Goal: Transaction & Acquisition: Purchase product/service

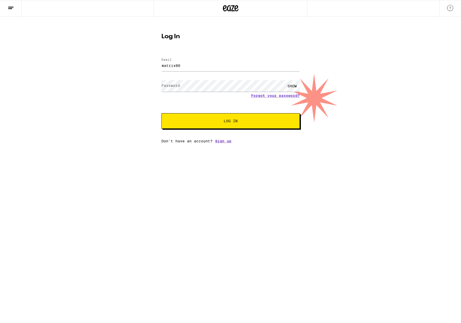
type input "[EMAIL_ADDRESS][DOMAIN_NAME]"
click at [161, 113] on button "Log In" at bounding box center [230, 120] width 138 height 15
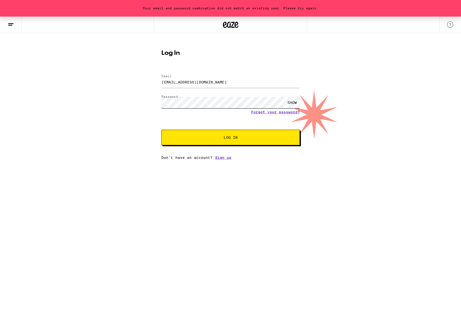
click at [161, 130] on button "Log In" at bounding box center [230, 137] width 138 height 15
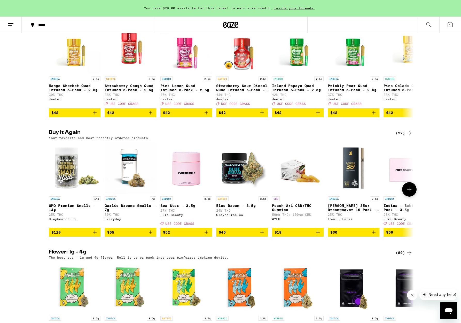
scroll to position [317, 0]
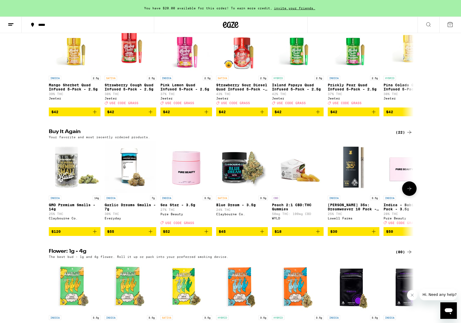
click at [94, 233] on icon "Add to bag" at bounding box center [95, 232] width 4 height 4
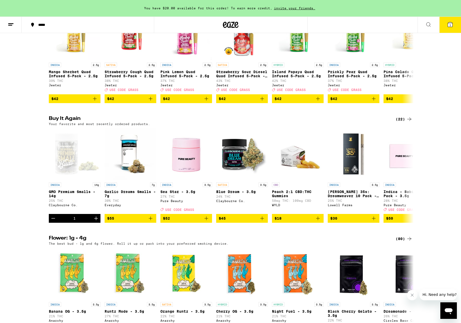
scroll to position [332, 0]
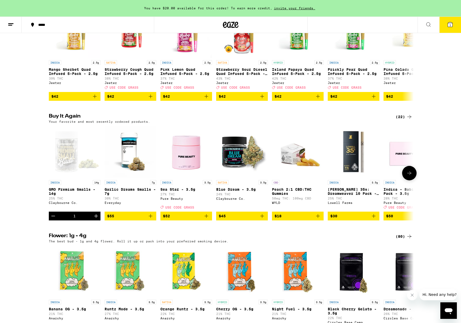
click at [265, 220] on button "$45" at bounding box center [242, 215] width 52 height 9
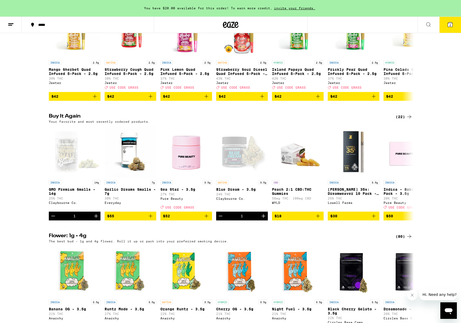
click at [449, 26] on span "2" at bounding box center [450, 24] width 2 height 3
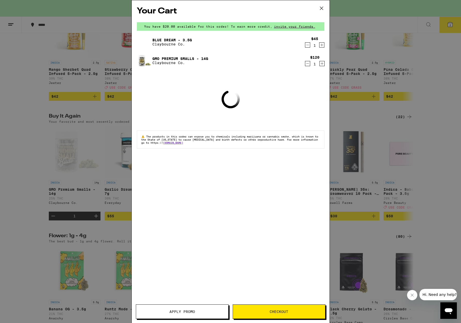
click at [297, 310] on span "Checkout" at bounding box center [279, 312] width 92 height 4
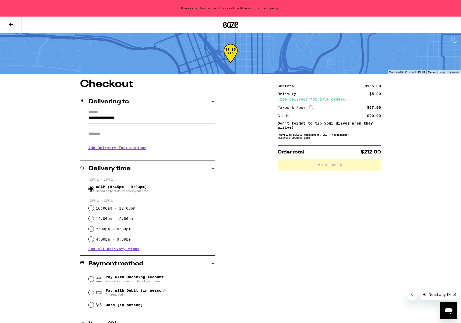
scroll to position [47, 0]
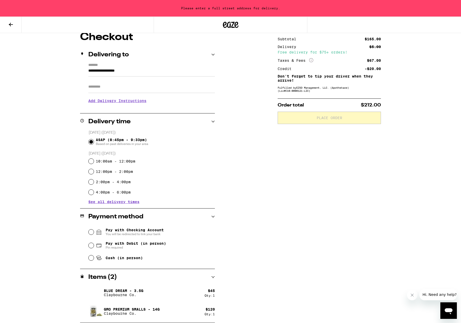
click at [141, 245] on span "Pay with Debit (in person)" at bounding box center [136, 243] width 60 height 4
click at [94, 246] on input "Pay with Debit (in person) Pin required" at bounding box center [91, 245] width 5 height 5
radio input "true"
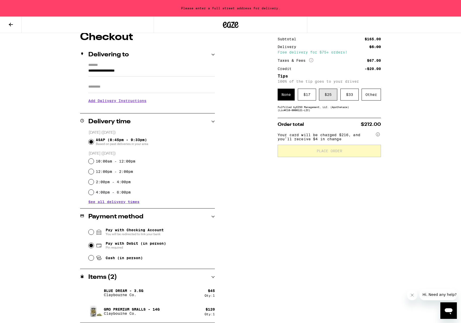
click at [327, 97] on div "$ 25" at bounding box center [328, 95] width 18 height 12
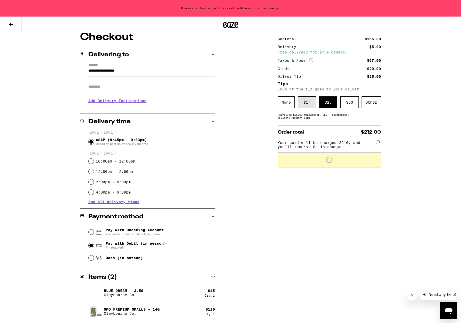
click at [311, 105] on div "$ 17" at bounding box center [307, 102] width 18 height 12
click at [120, 68] on input "**********" at bounding box center [151, 72] width 127 height 9
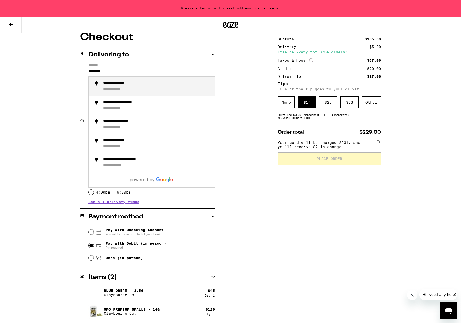
click at [132, 85] on div "**********" at bounding box center [121, 83] width 37 height 5
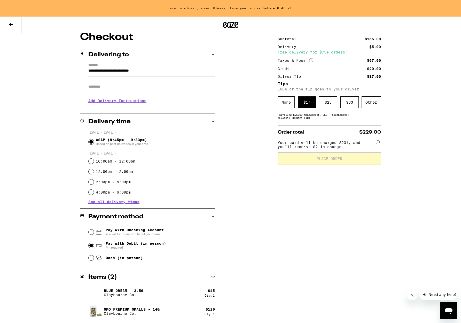
type input "**********"
click at [329, 164] on button "Place Order" at bounding box center [329, 158] width 103 height 12
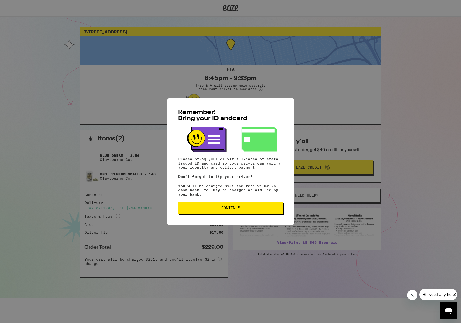
click at [268, 207] on button "Continue" at bounding box center [230, 207] width 105 height 12
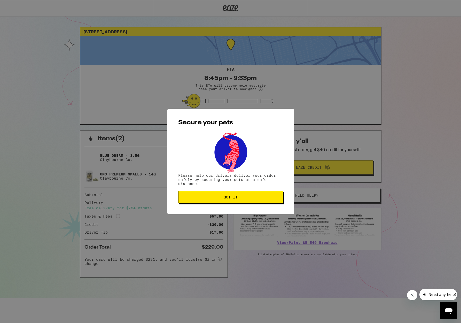
click at [266, 201] on button "Got it" at bounding box center [230, 197] width 105 height 12
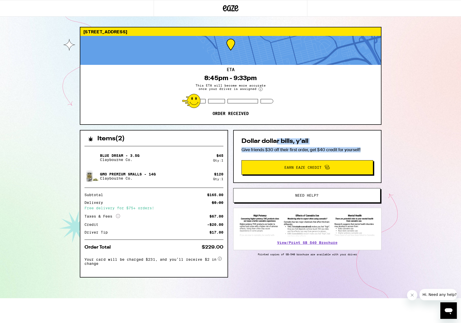
drag, startPoint x: 371, startPoint y: 151, endPoint x: 318, endPoint y: 144, distance: 52.9
click at [277, 142] on div "Dollar dollar bills, y'all Give friends $30 off their first order, get $40 cred…" at bounding box center [307, 156] width 148 height 53
click at [319, 144] on h2 "Dollar dollar bills, y'all" at bounding box center [307, 141] width 132 height 6
click at [408, 294] on button "Close message from company" at bounding box center [412, 295] width 10 height 10
drag, startPoint x: 375, startPoint y: 153, endPoint x: 265, endPoint y: 136, distance: 110.9
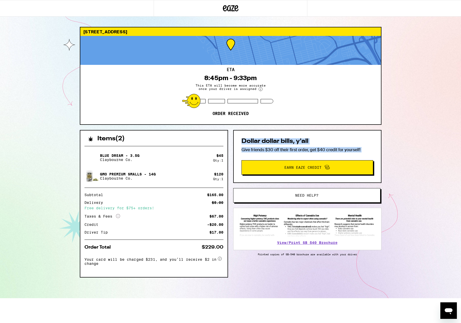
click at [265, 136] on div "4944 Cass St San Diego 92109 ETA 8:45pm - 9:33pm This ETA will become more accu…" at bounding box center [231, 162] width 310 height 271
click at [335, 140] on h2 "Dollar dollar bills, y'all" at bounding box center [307, 141] width 132 height 6
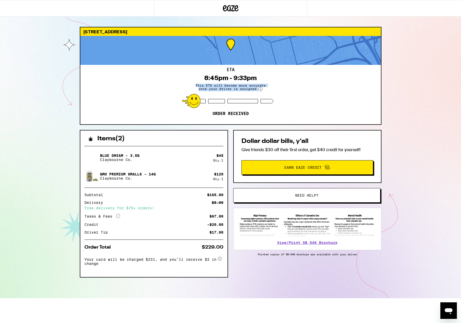
drag, startPoint x: 298, startPoint y: 110, endPoint x: 183, endPoint y: 67, distance: 122.6
click at [179, 67] on div "ETA 8:45pm - 9:33pm This ETA will become more accurate once your driver is assi…" at bounding box center [230, 94] width 301 height 59
drag, startPoint x: 316, startPoint y: 87, endPoint x: 318, endPoint y: 68, distance: 19.0
click at [316, 86] on div "ETA 8:45pm - 9:33pm This ETA will become more accurate once your driver is assi…" at bounding box center [230, 94] width 301 height 59
click at [306, 106] on div "ETA 8:45pm - 9:33pm This ETA will become more accurate once your driver is assi…" at bounding box center [230, 94] width 301 height 59
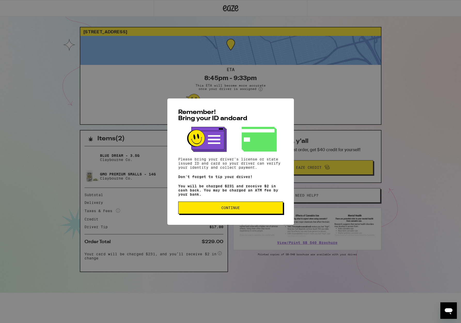
drag, startPoint x: 256, startPoint y: 214, endPoint x: 333, endPoint y: 75, distance: 158.2
click at [256, 213] on button "Continue" at bounding box center [230, 207] width 105 height 12
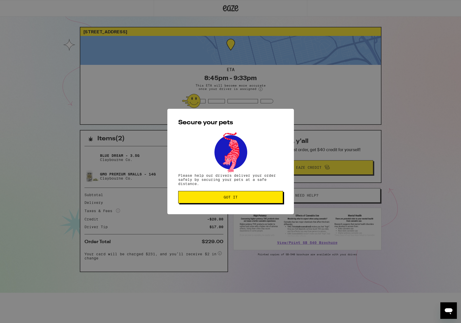
click at [333, 75] on div "Secure your pets Please help our drivers deliver your order safely by securing …" at bounding box center [230, 161] width 461 height 323
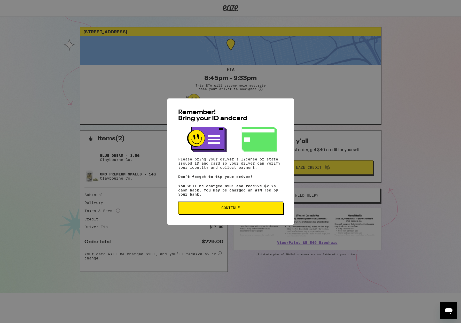
click at [215, 211] on button "Continue" at bounding box center [230, 207] width 105 height 12
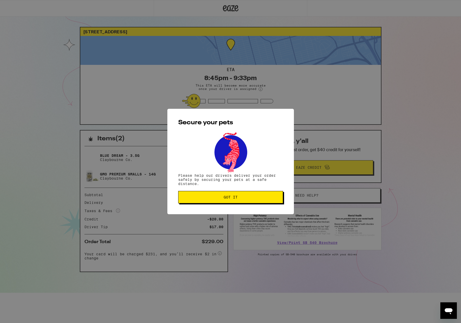
click at [239, 196] on span "Got it" at bounding box center [231, 197] width 96 height 4
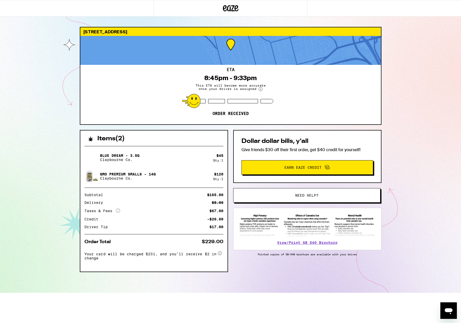
click at [311, 105] on div "ETA 8:45pm - 9:33pm This ETA will become more accurate once your driver is assi…" at bounding box center [230, 94] width 301 height 59
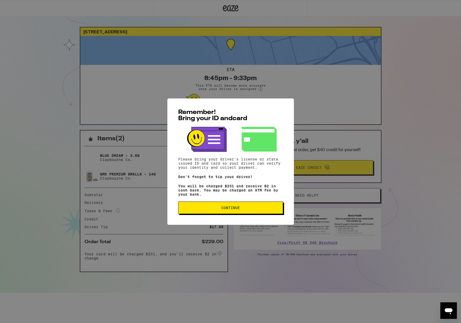
click at [249, 217] on div "Remember! Bring your ID and card Please bring your driver's license or state is…" at bounding box center [230, 161] width 127 height 126
click at [249, 213] on button "Continue" at bounding box center [230, 207] width 105 height 12
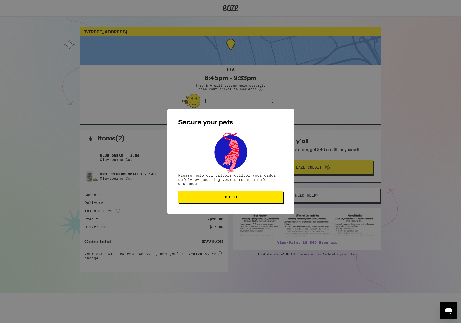
drag, startPoint x: 263, startPoint y: 195, endPoint x: 264, endPoint y: 192, distance: 3.4
click at [263, 195] on button "Got it" at bounding box center [230, 197] width 105 height 12
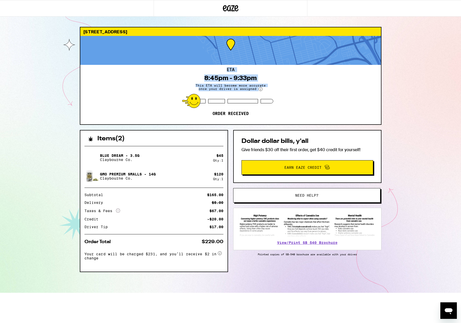
drag, startPoint x: 306, startPoint y: 111, endPoint x: 240, endPoint y: 74, distance: 76.2
click at [157, 59] on div "4944 Cass St San Diego 92109 ETA 8:45pm - 9:33pm This ETA will become more accu…" at bounding box center [231, 76] width 302 height 98
drag, startPoint x: 345, startPoint y: 98, endPoint x: 300, endPoint y: 13, distance: 96.3
click at [342, 93] on div "ETA 8:45pm - 9:33pm This ETA will become more accurate once your driver is assi…" at bounding box center [230, 94] width 301 height 59
click at [290, 95] on div "ETA 8:45pm - 9:33pm This ETA will become more accurate once your driver is assi…" at bounding box center [230, 94] width 301 height 59
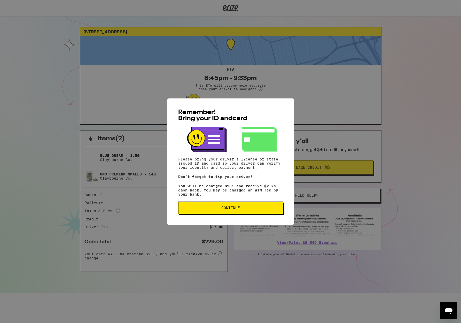
click at [260, 208] on span "Continue" at bounding box center [231, 208] width 96 height 4
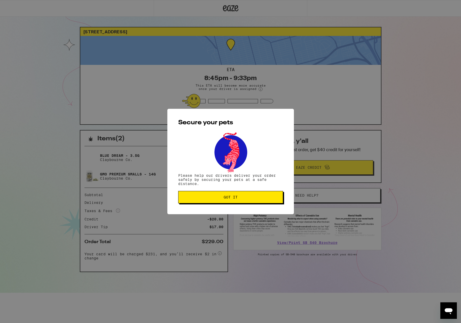
click at [263, 199] on span "Got it" at bounding box center [231, 197] width 96 height 4
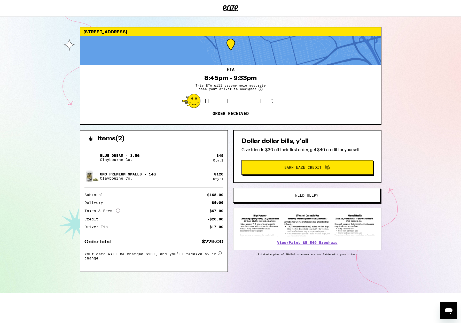
drag, startPoint x: 334, startPoint y: 108, endPoint x: 334, endPoint y: 111, distance: 2.9
click at [334, 108] on div "ETA 8:45pm - 9:33pm This ETA will become more accurate once your driver is assi…" at bounding box center [230, 94] width 301 height 59
drag, startPoint x: 297, startPoint y: 107, endPoint x: 198, endPoint y: 75, distance: 103.9
click at [130, 64] on div "4944 Cass St San Diego 92109 ETA 8:45pm - 9:33pm This ETA will become more accu…" at bounding box center [231, 76] width 302 height 98
click at [308, 91] on div "ETA 8:45pm - 9:33pm This ETA will become more accurate once your driver is assi…" at bounding box center [230, 94] width 301 height 59
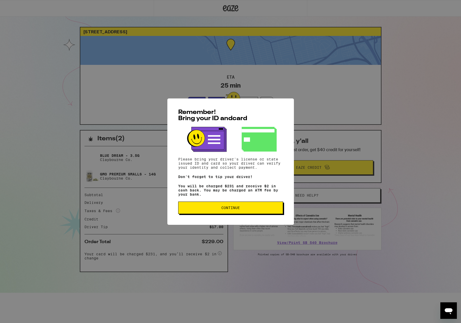
drag, startPoint x: 261, startPoint y: 207, endPoint x: 265, endPoint y: 205, distance: 4.1
click at [261, 207] on span "Continue" at bounding box center [231, 208] width 96 height 4
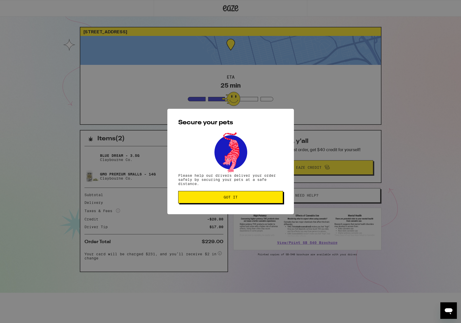
drag, startPoint x: 250, startPoint y: 195, endPoint x: 291, endPoint y: 149, distance: 62.5
click at [250, 195] on button "Got it" at bounding box center [230, 197] width 105 height 12
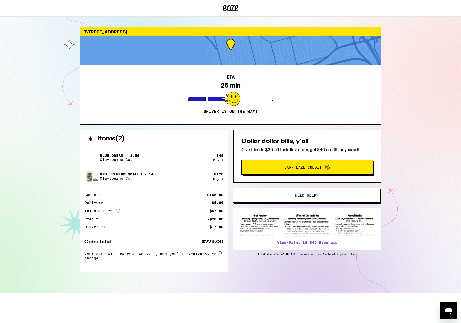
drag, startPoint x: 263, startPoint y: 103, endPoint x: 257, endPoint y: 56, distance: 47.4
click at [263, 103] on div "ETA 25 min Driver is on the way!" at bounding box center [230, 94] width 301 height 59
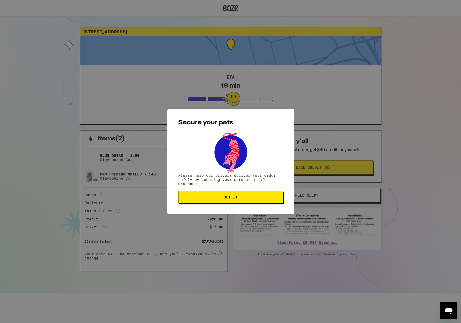
click at [234, 197] on span "Got it" at bounding box center [231, 197] width 14 height 4
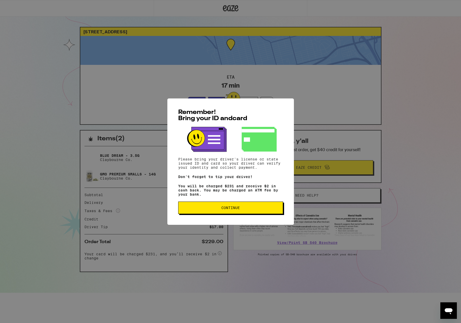
click at [257, 213] on button "Continue" at bounding box center [230, 207] width 105 height 12
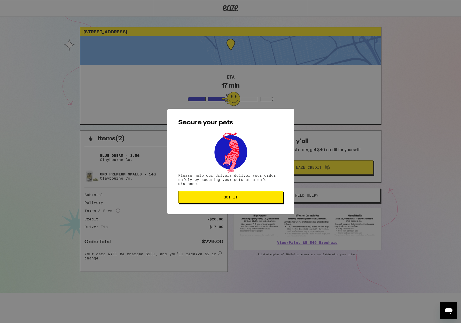
drag, startPoint x: 247, startPoint y: 196, endPoint x: 242, endPoint y: 162, distance: 34.4
click at [247, 194] on button "Got it" at bounding box center [230, 197] width 105 height 12
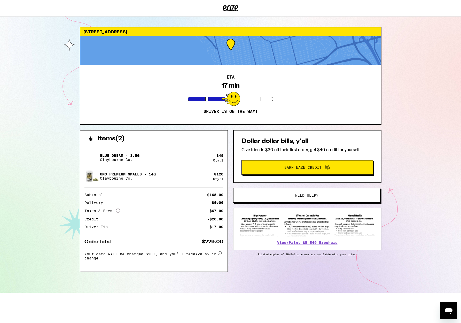
drag, startPoint x: 290, startPoint y: 121, endPoint x: 184, endPoint y: 80, distance: 114.3
click at [184, 80] on div "ETA 17 min Driver is on the way!" at bounding box center [230, 94] width 301 height 59
drag, startPoint x: 282, startPoint y: 85, endPoint x: 256, endPoint y: 16, distance: 73.1
click at [282, 85] on div "ETA 17 min Driver is on the way!" at bounding box center [230, 94] width 301 height 59
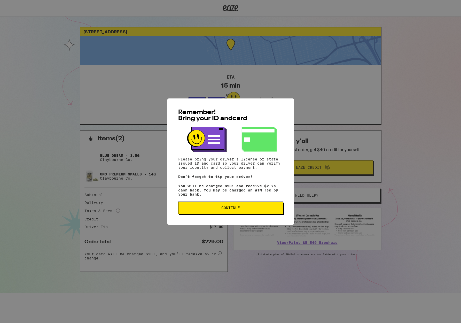
click at [263, 207] on button "Continue" at bounding box center [230, 207] width 105 height 12
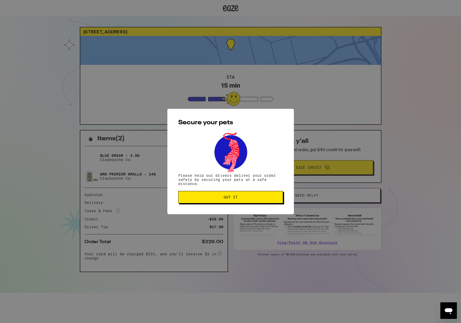
click at [254, 199] on span "Got it" at bounding box center [231, 197] width 96 height 4
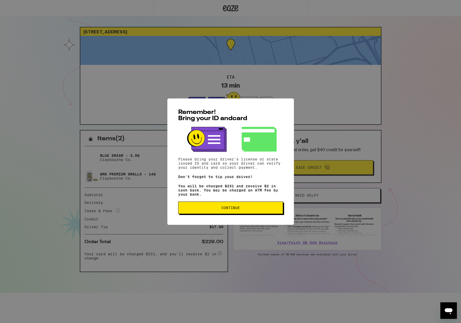
click at [255, 209] on span "Continue" at bounding box center [231, 208] width 96 height 4
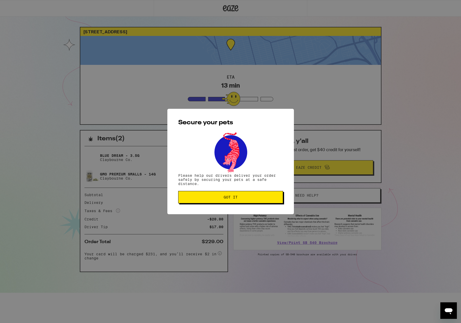
click at [255, 196] on span "Got it" at bounding box center [231, 197] width 96 height 4
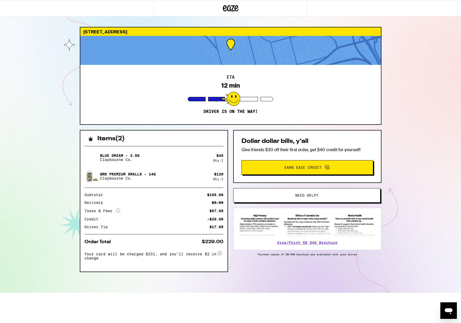
click at [296, 91] on div "ETA 12 min Driver is on the way!" at bounding box center [230, 94] width 301 height 59
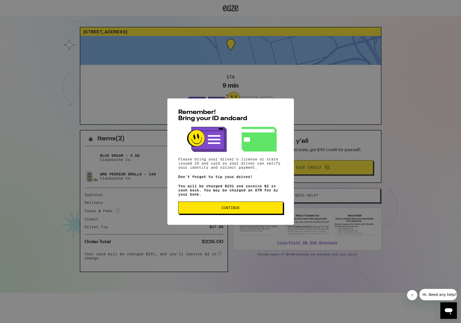
click at [238, 213] on button "Continue" at bounding box center [230, 207] width 105 height 12
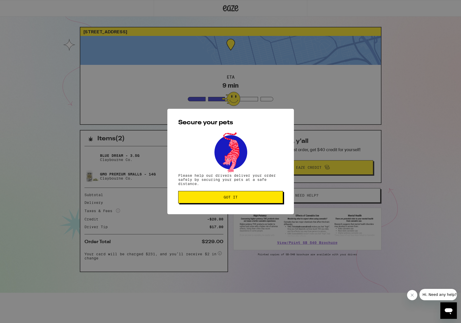
click at [246, 195] on button "Got it" at bounding box center [230, 197] width 105 height 12
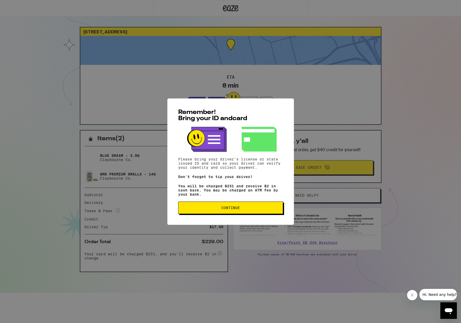
click at [255, 205] on button "Continue" at bounding box center [230, 207] width 105 height 12
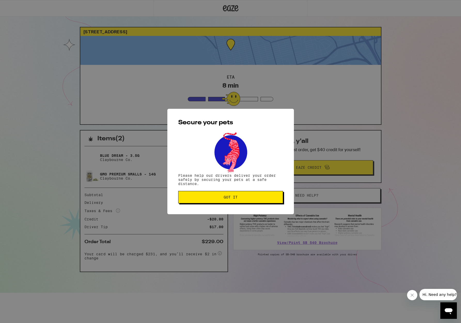
click at [258, 198] on span "Got it" at bounding box center [231, 197] width 96 height 4
